Goal: Information Seeking & Learning: Learn about a topic

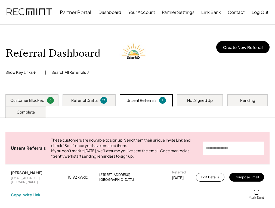
click at [213, 100] on div "Not Signed Up" at bounding box center [200, 100] width 26 height 5
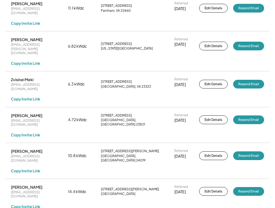
scroll to position [272, 0]
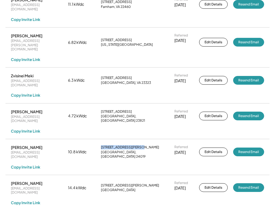
drag, startPoint x: 101, startPoint y: 116, endPoint x: 149, endPoint y: 123, distance: 48.1
click at [149, 145] on div "[STREET_ADDRESS][PERSON_NAME]" at bounding box center [135, 151] width 68 height 13
copy div "[STREET_ADDRESS][PERSON_NAME]"
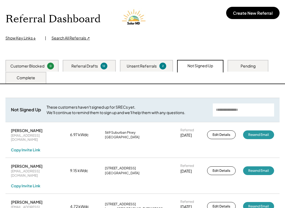
scroll to position [0, 0]
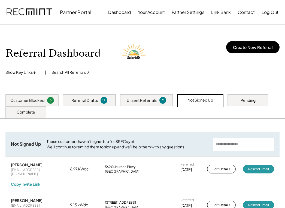
click at [34, 99] on div "Customer Blocked" at bounding box center [27, 100] width 34 height 5
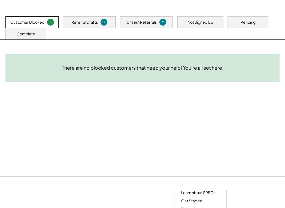
scroll to position [169, 0]
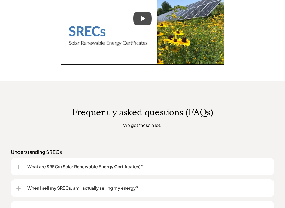
scroll to position [381, 0]
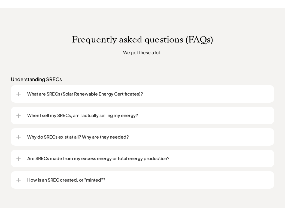
click at [102, 98] on div "What are SRECs (Solar Renewable Energy Certificates)?" at bounding box center [142, 93] width 252 height 17
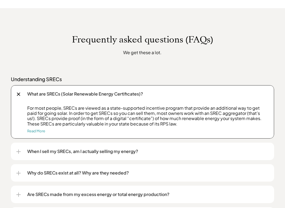
click at [32, 133] on p "Read More" at bounding box center [36, 131] width 18 height 4
click at [30, 131] on link "Read More" at bounding box center [36, 131] width 18 height 4
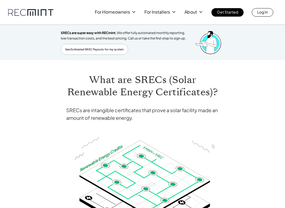
scroll to position [54, 0]
